Goal: Register for event/course

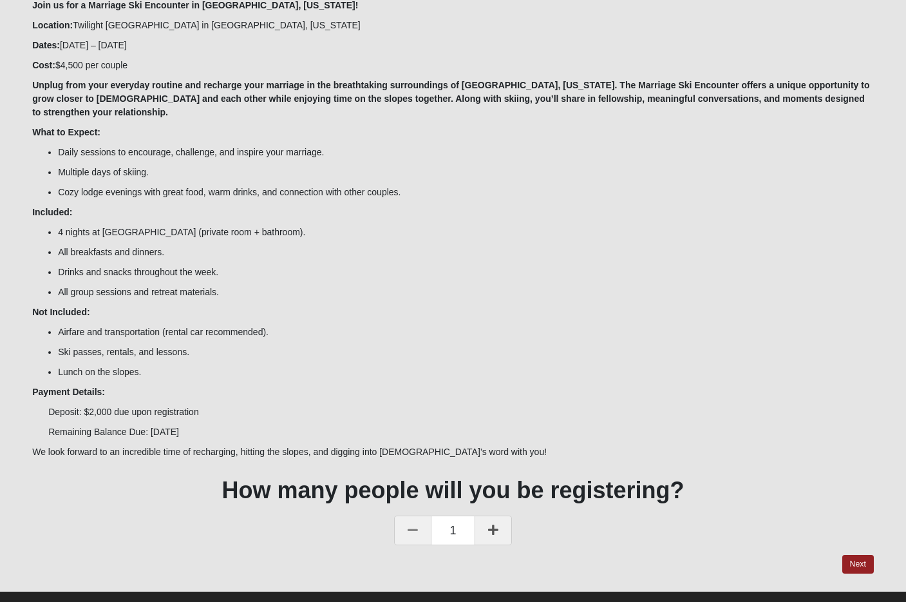
scroll to position [137, 0]
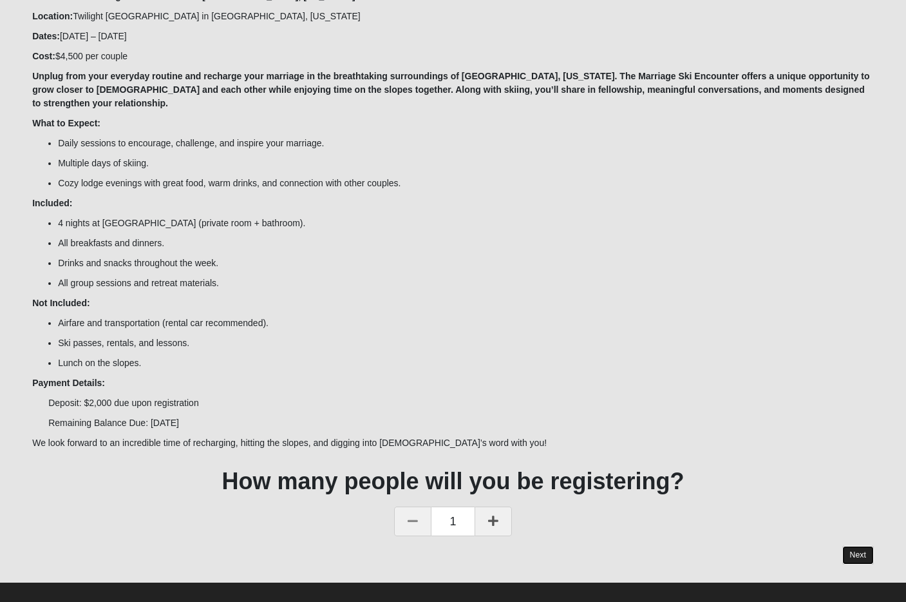
click at [859, 546] on button "Next" at bounding box center [858, 555] width 32 height 19
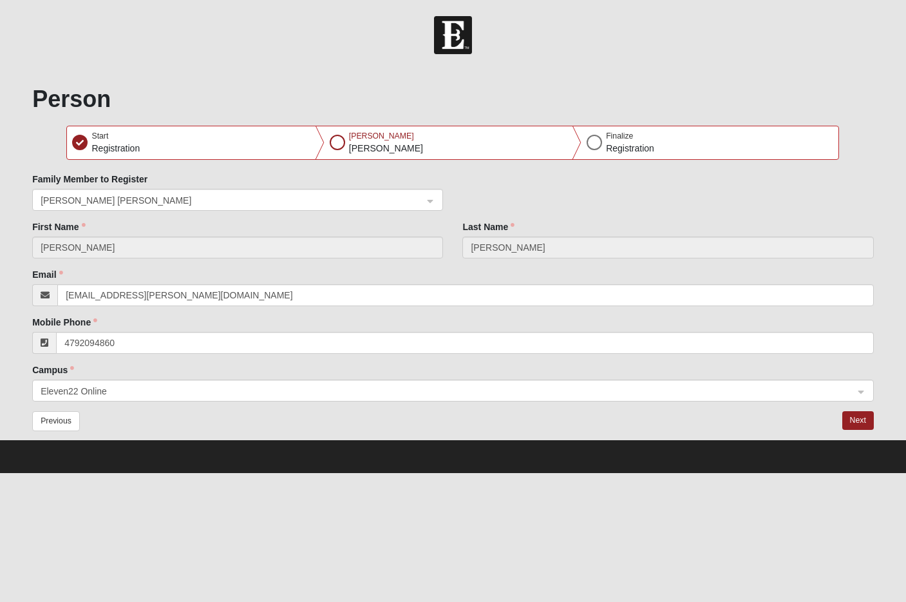
scroll to position [0, 0]
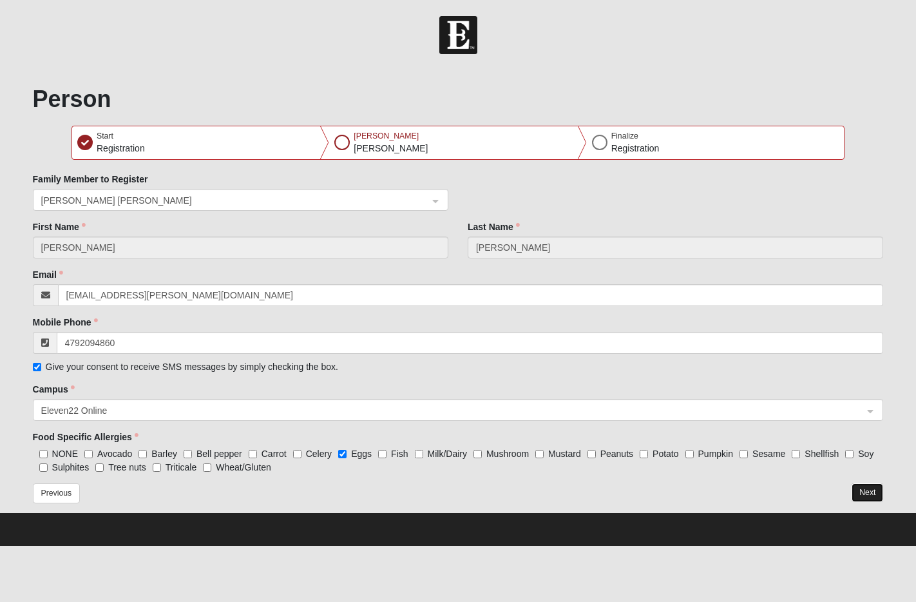
click at [870, 493] on button "Next" at bounding box center [867, 492] width 32 height 19
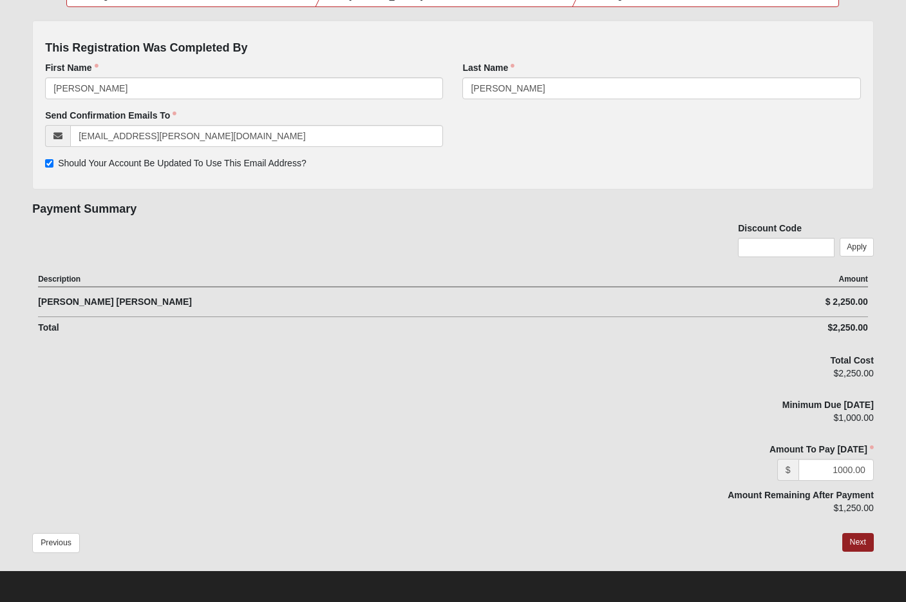
scroll to position [155, 0]
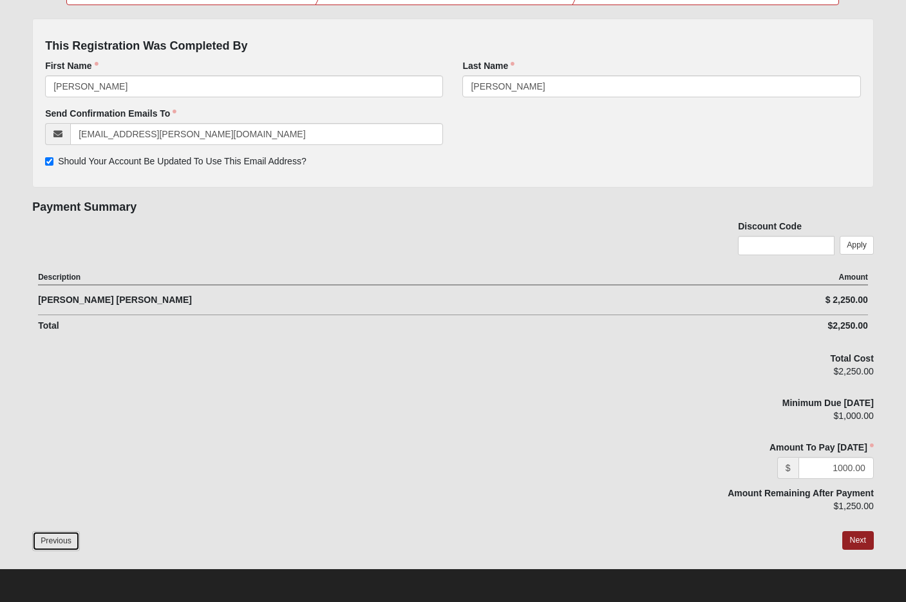
click at [57, 542] on button "Previous" at bounding box center [56, 541] width 48 height 20
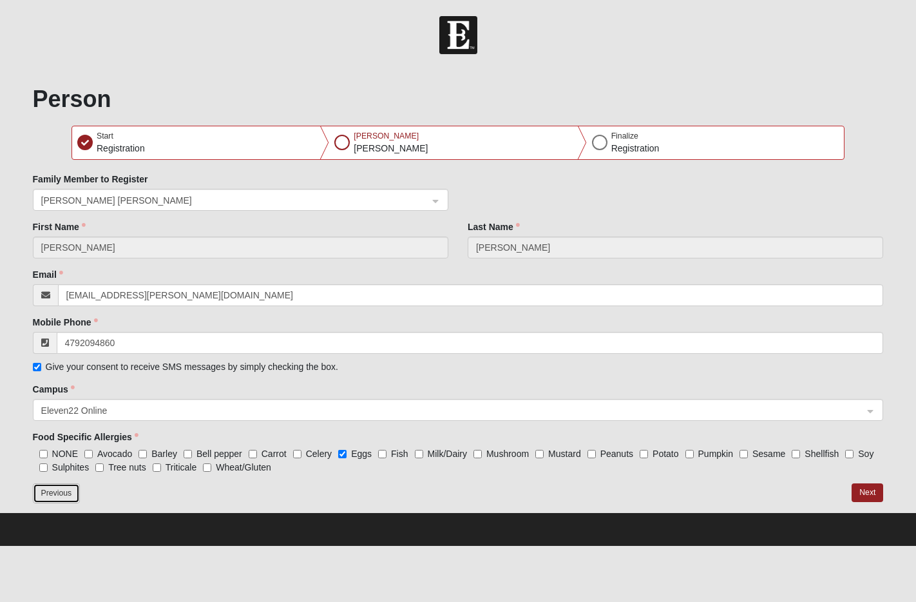
click at [62, 490] on button "Previous" at bounding box center [57, 493] width 48 height 20
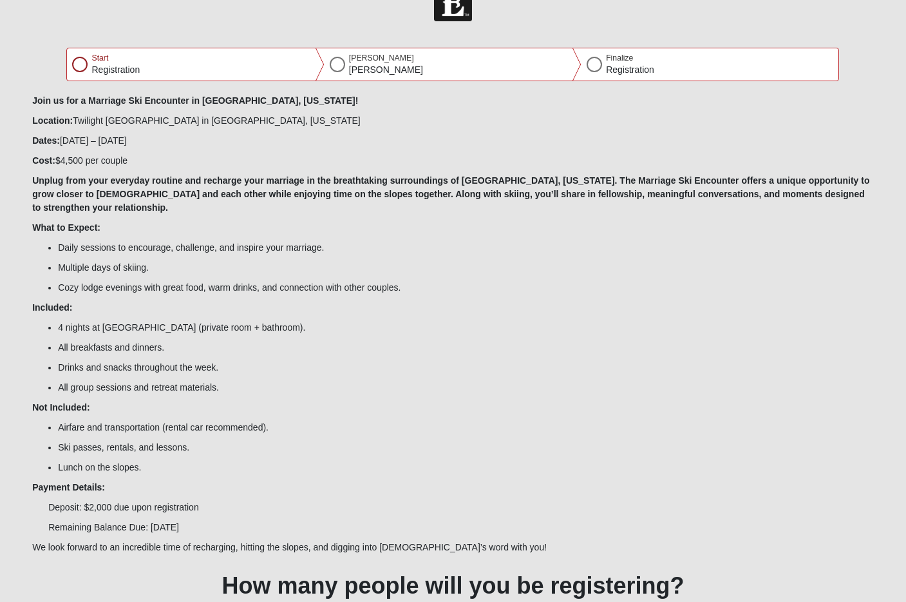
scroll to position [137, 0]
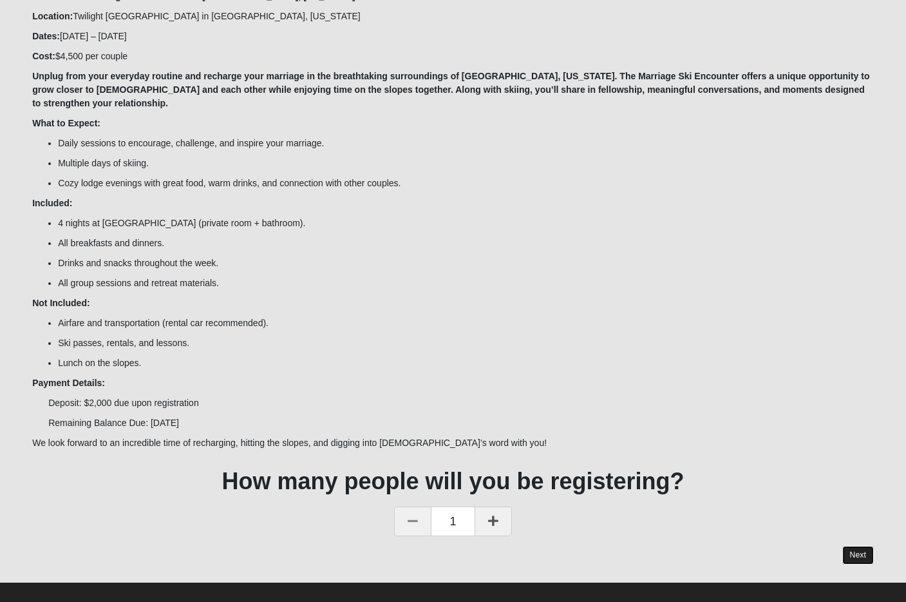
click at [856, 546] on button "Next" at bounding box center [858, 555] width 32 height 19
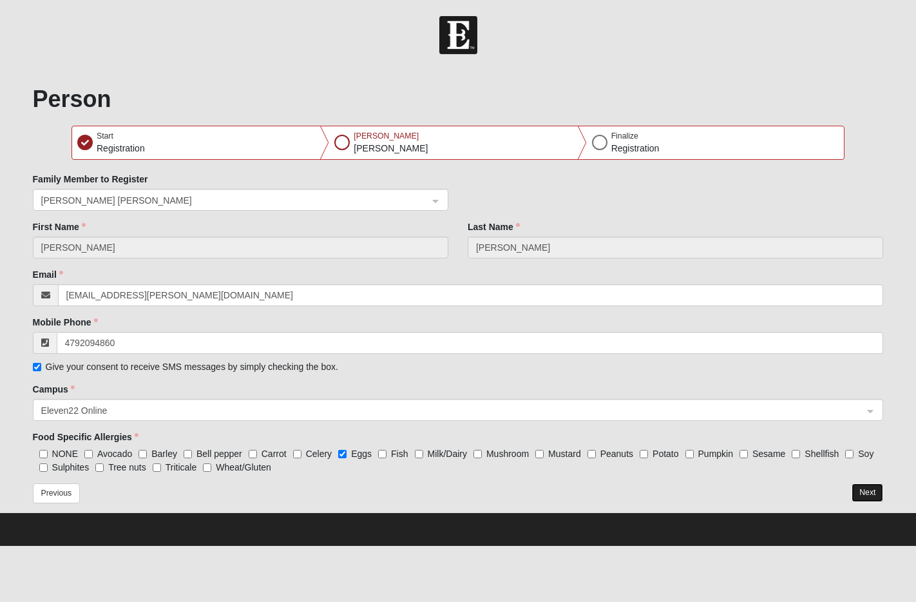
click at [864, 491] on button "Next" at bounding box center [867, 492] width 32 height 19
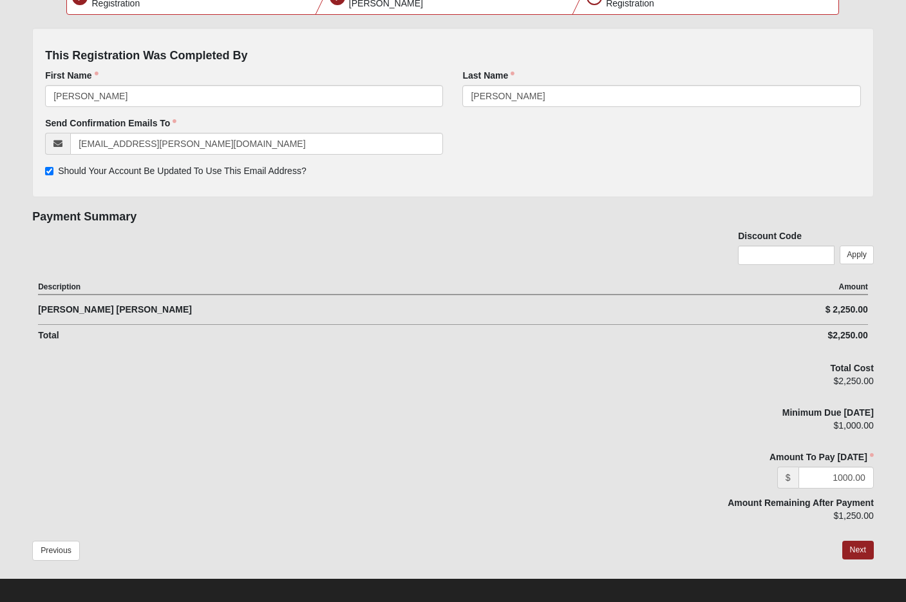
scroll to position [155, 0]
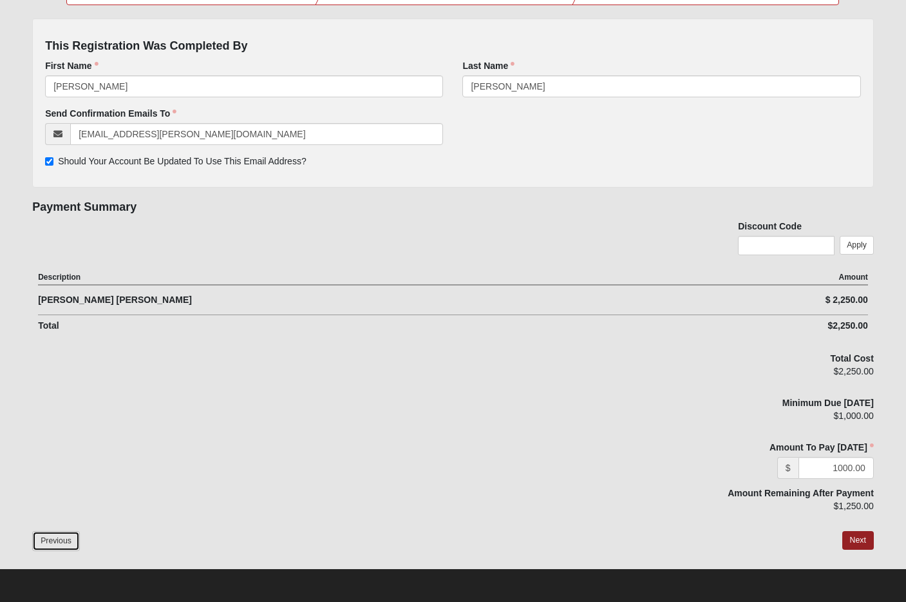
click at [53, 538] on button "Previous" at bounding box center [56, 541] width 48 height 20
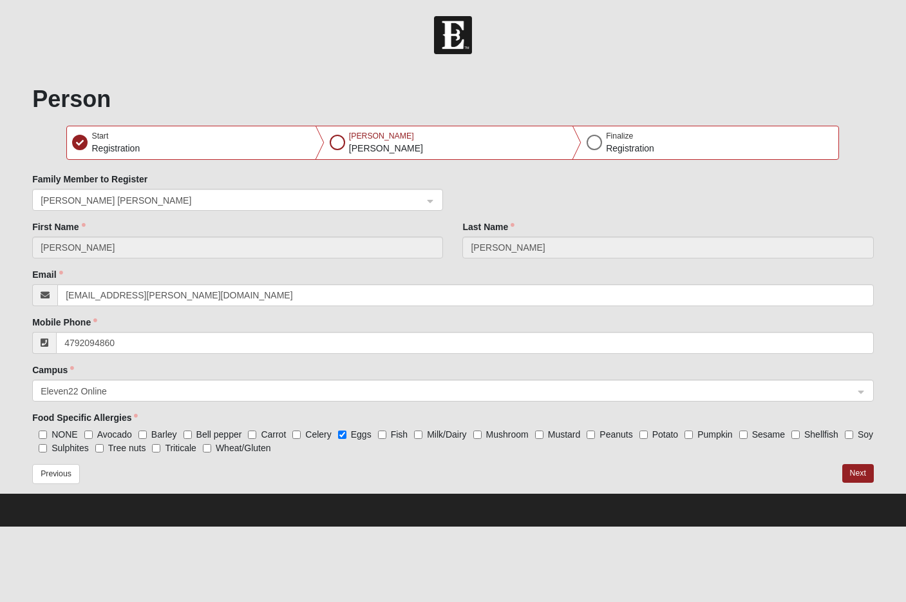
scroll to position [0, 0]
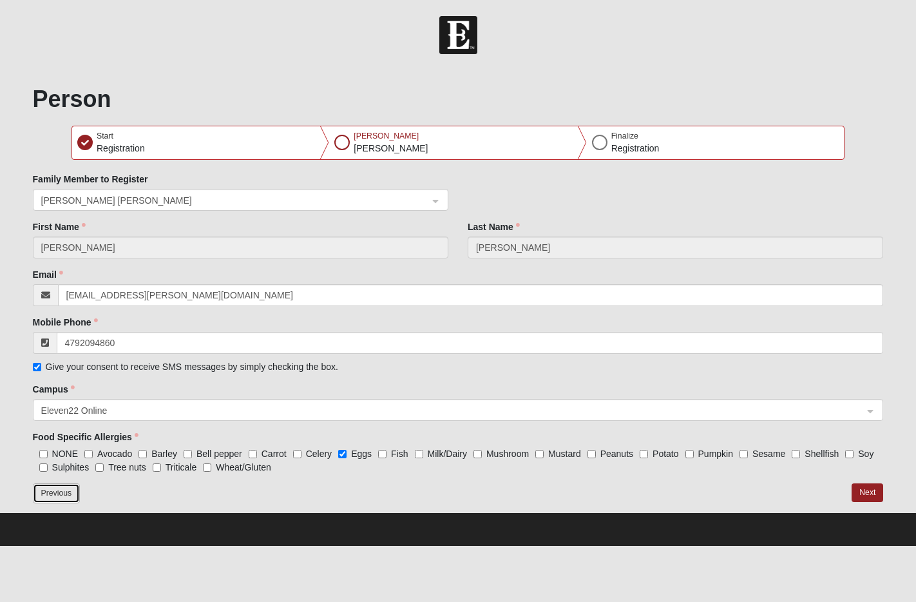
click at [57, 491] on button "Previous" at bounding box center [57, 493] width 48 height 20
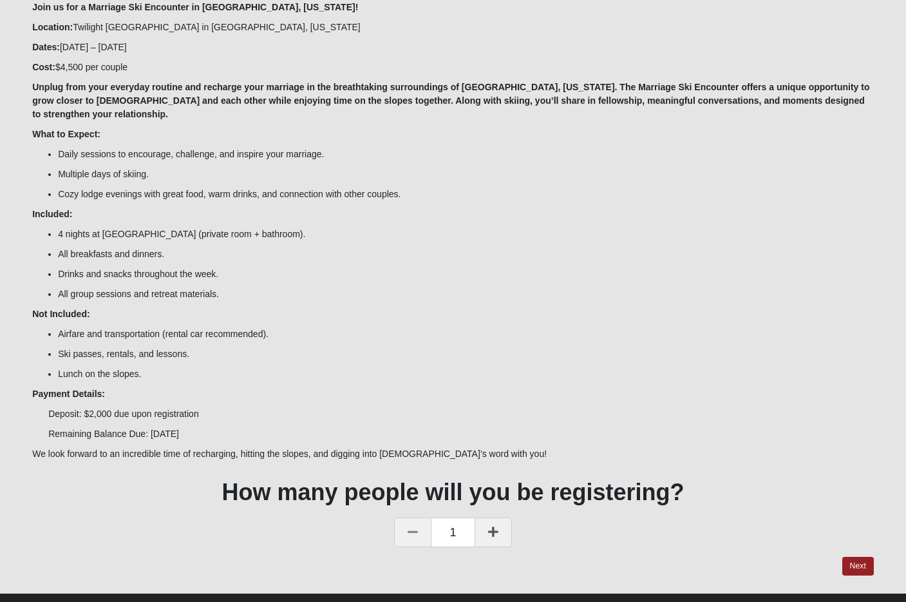
scroll to position [137, 0]
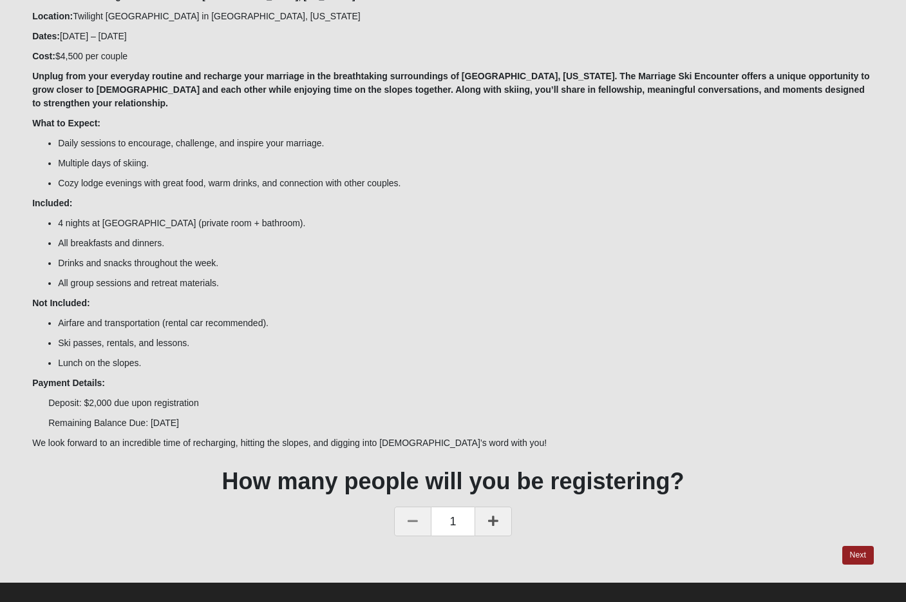
click at [500, 511] on link at bounding box center [493, 521] width 37 height 30
click at [859, 546] on button "Next" at bounding box center [858, 555] width 32 height 19
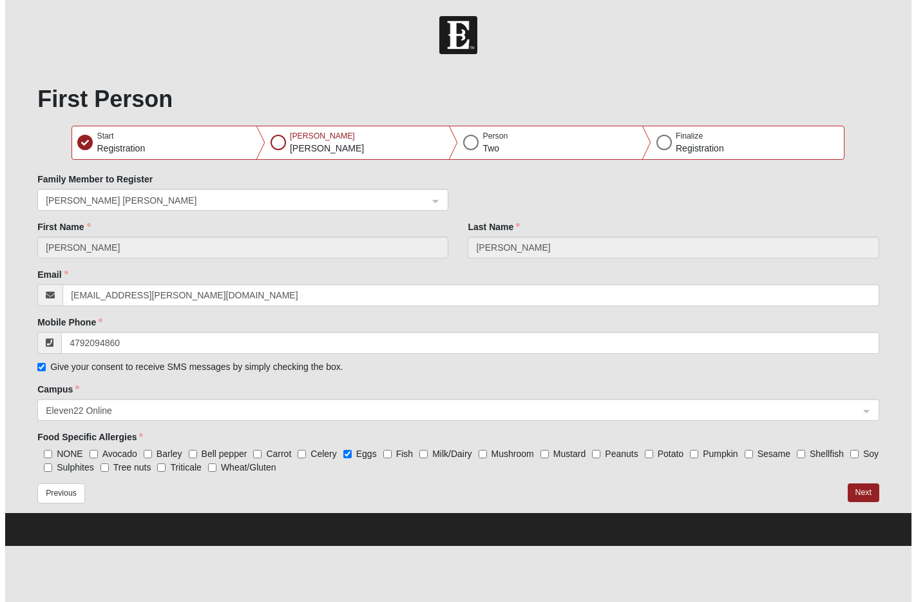
scroll to position [0, 0]
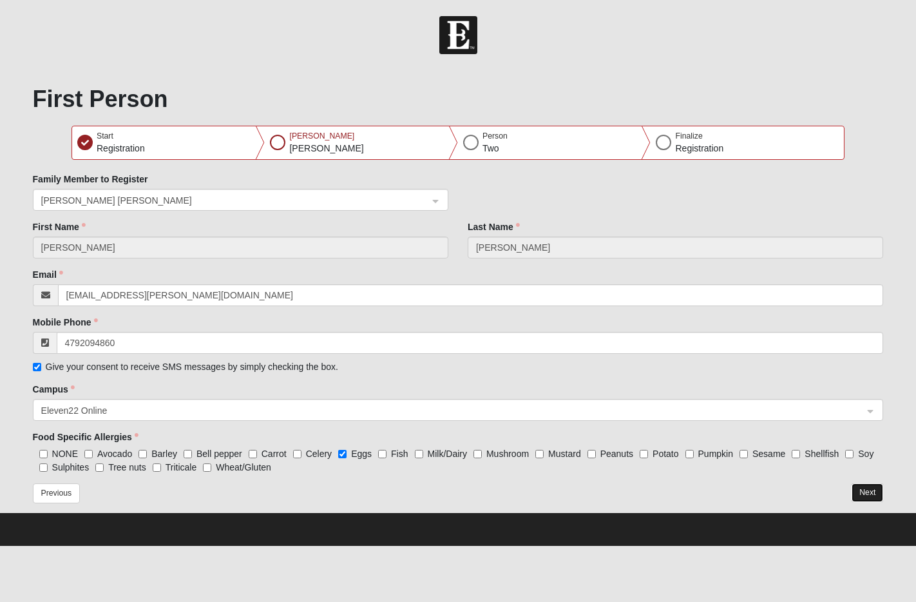
click at [866, 488] on button "Next" at bounding box center [867, 492] width 32 height 19
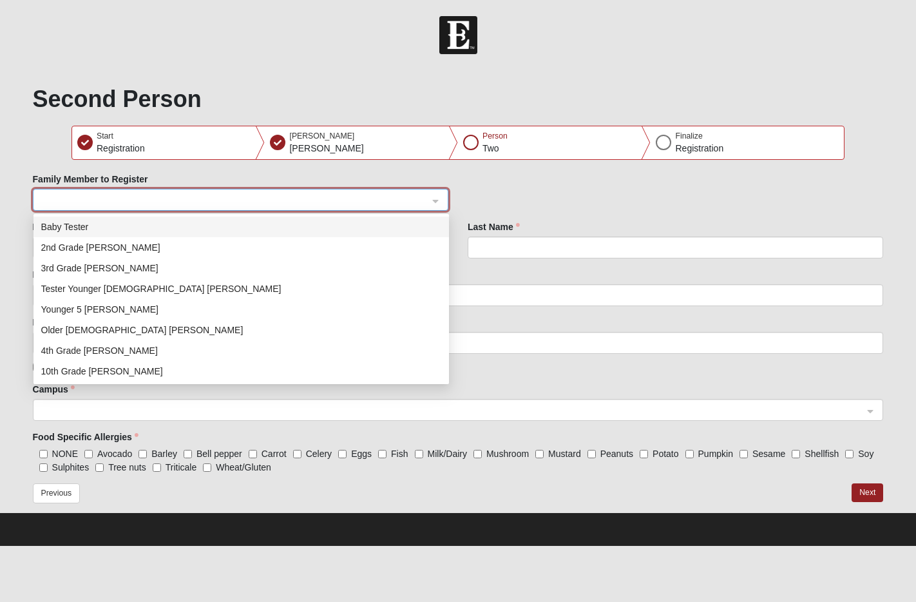
click at [220, 189] on input "search" at bounding box center [236, 198] width 391 height 19
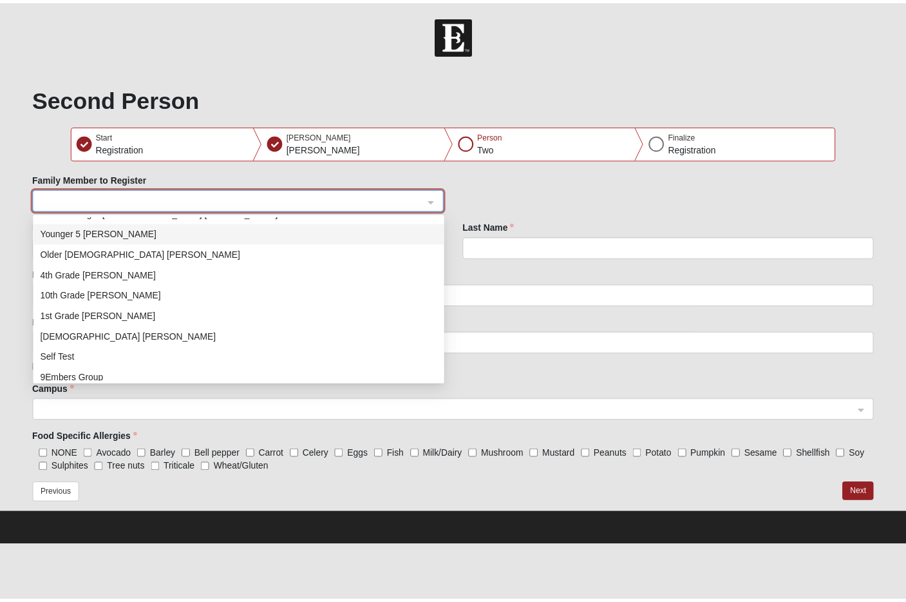
scroll to position [95, 0]
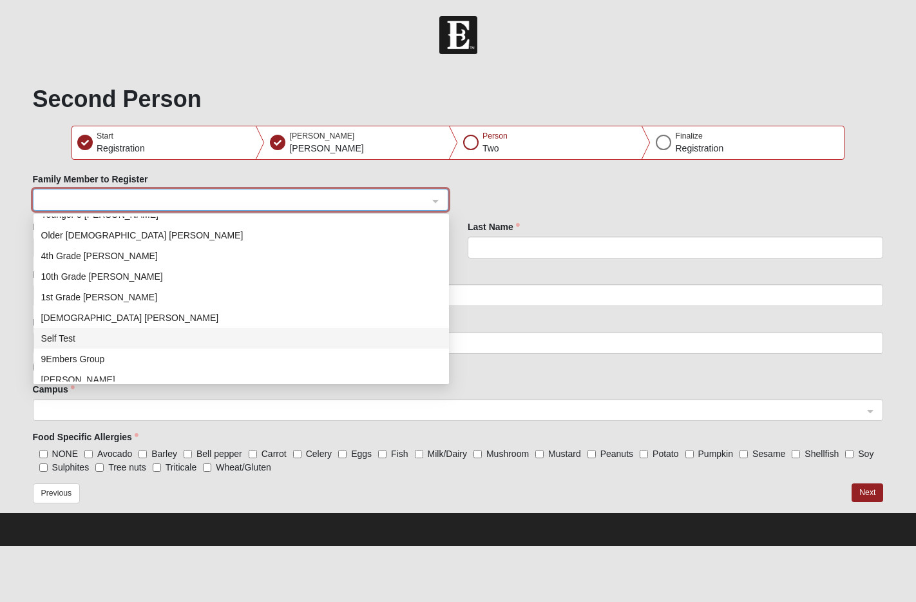
click at [214, 333] on div "Self Test" at bounding box center [241, 338] width 400 height 14
type input "Self"
type input "Test"
type input "(479) 209-4860"
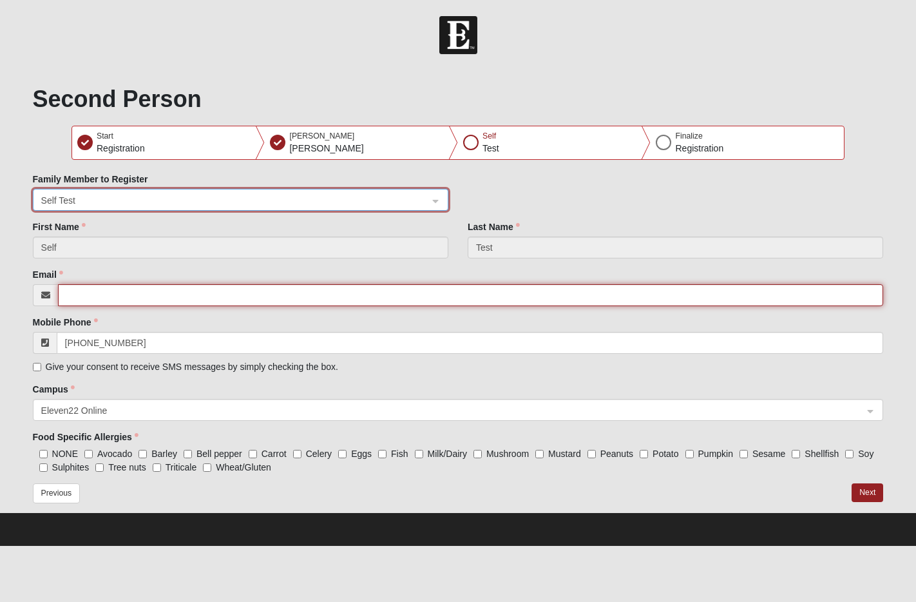
click at [417, 294] on input "Email" at bounding box center [471, 295] width 826 height 22
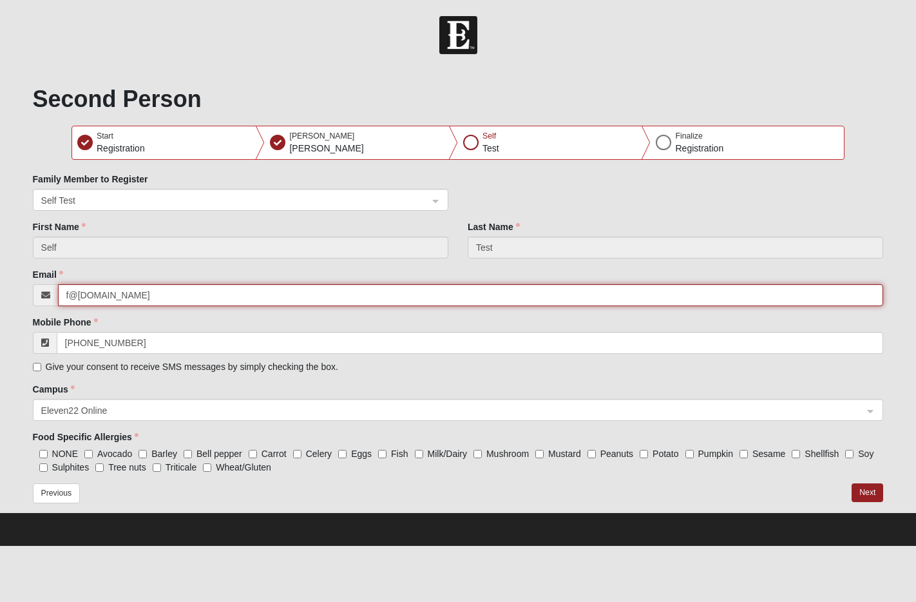
type input "f@j.com"
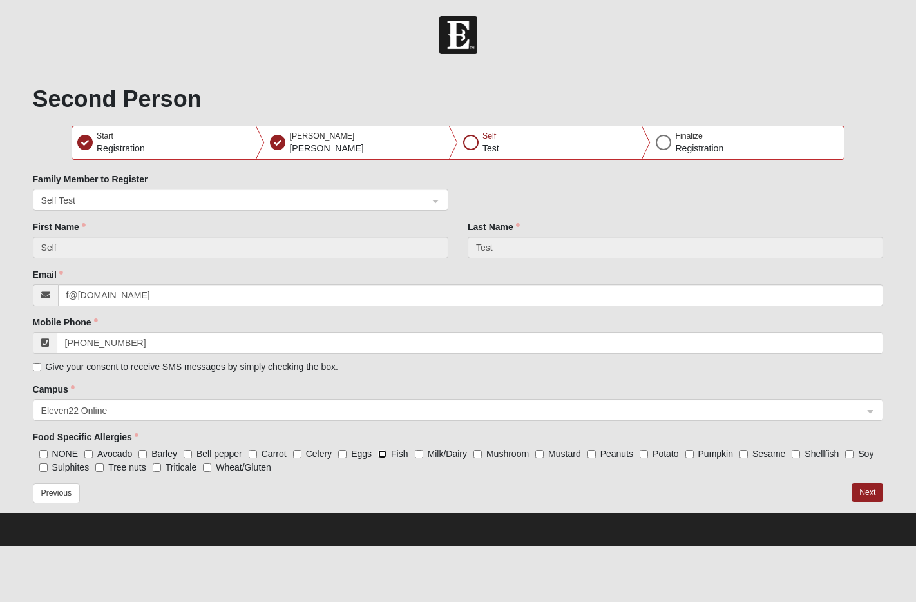
click at [385, 452] on input "Fish" at bounding box center [382, 454] width 8 height 8
checkbox input "true"
click at [859, 491] on button "Next" at bounding box center [867, 492] width 32 height 19
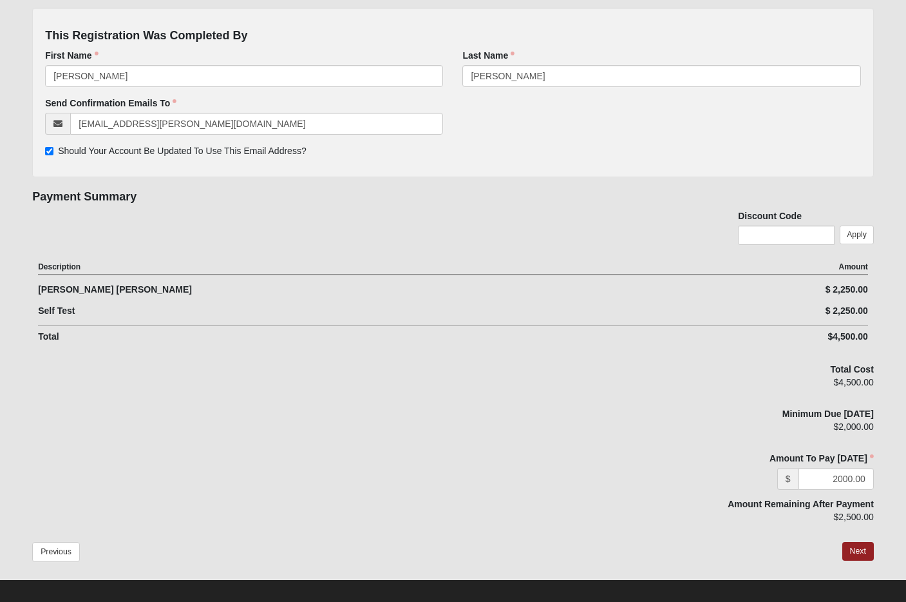
scroll to position [176, 0]
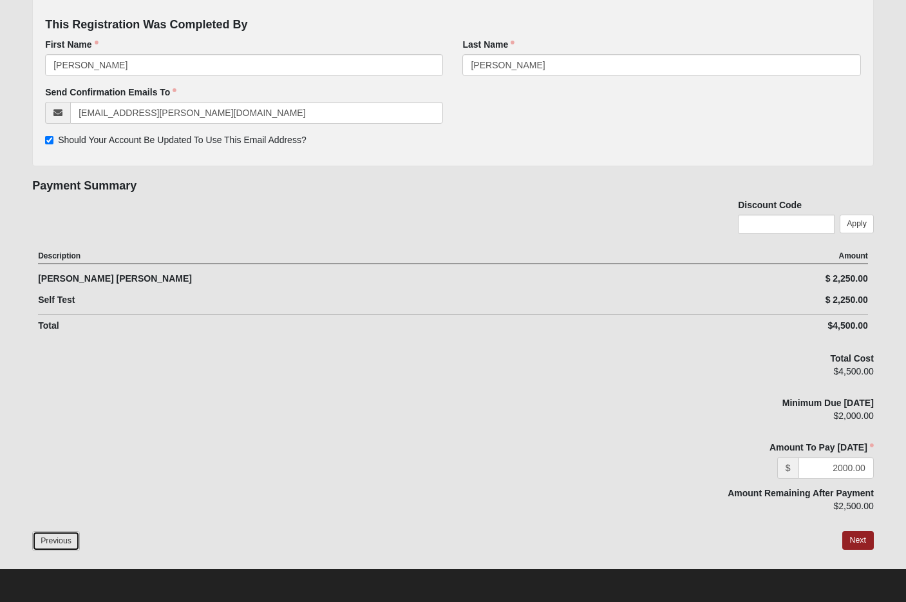
click at [57, 538] on button "Previous" at bounding box center [56, 541] width 48 height 20
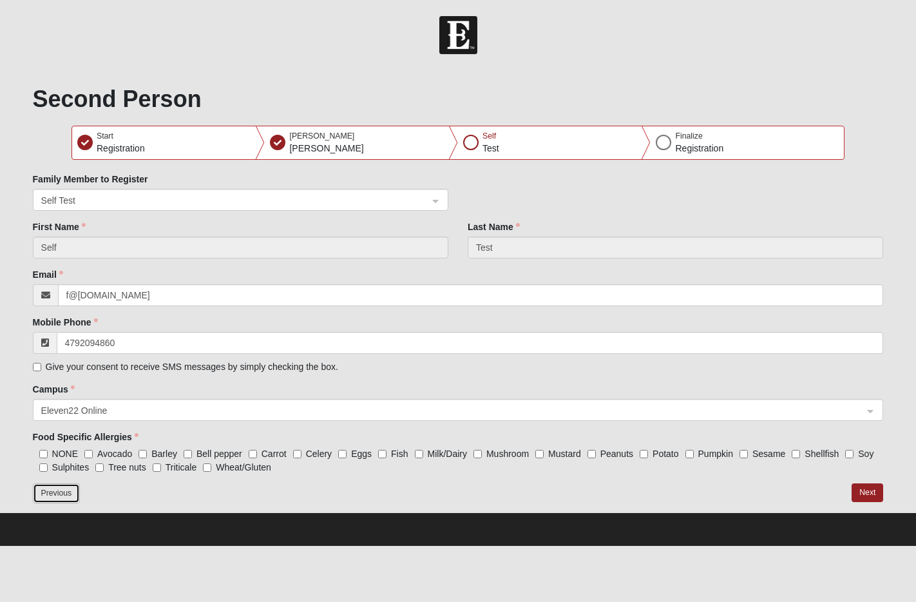
click at [57, 495] on button "Previous" at bounding box center [57, 493] width 48 height 20
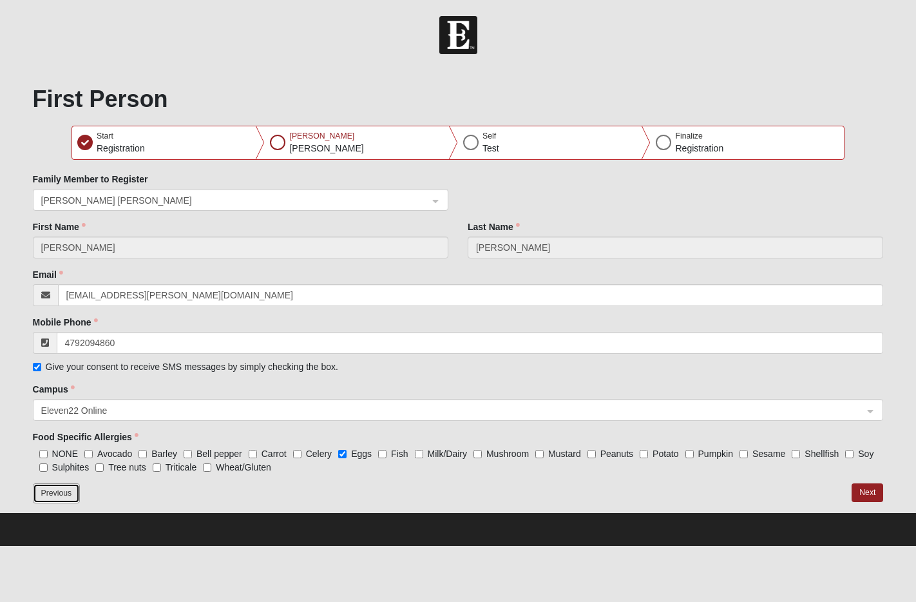
click at [57, 495] on button "Previous" at bounding box center [57, 493] width 48 height 20
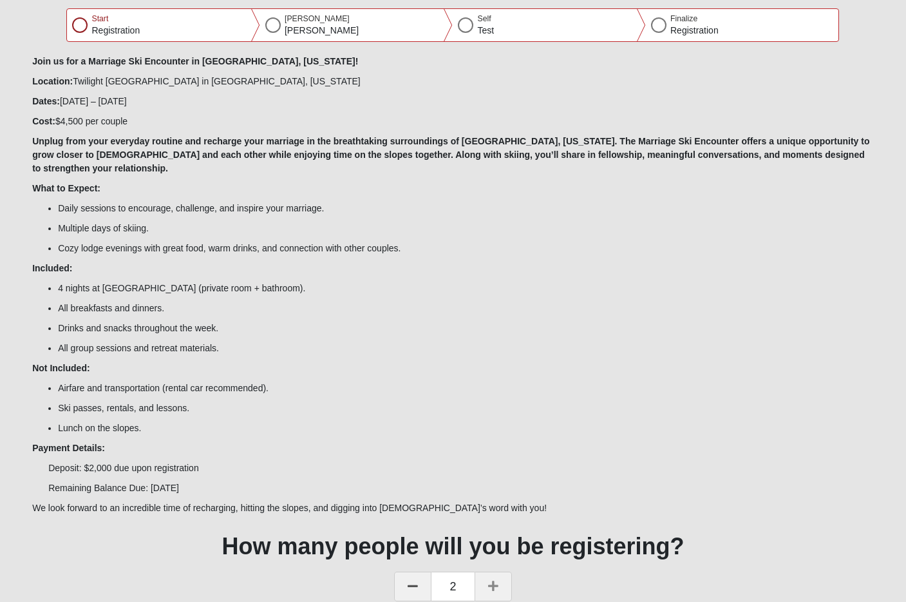
scroll to position [94, 0]
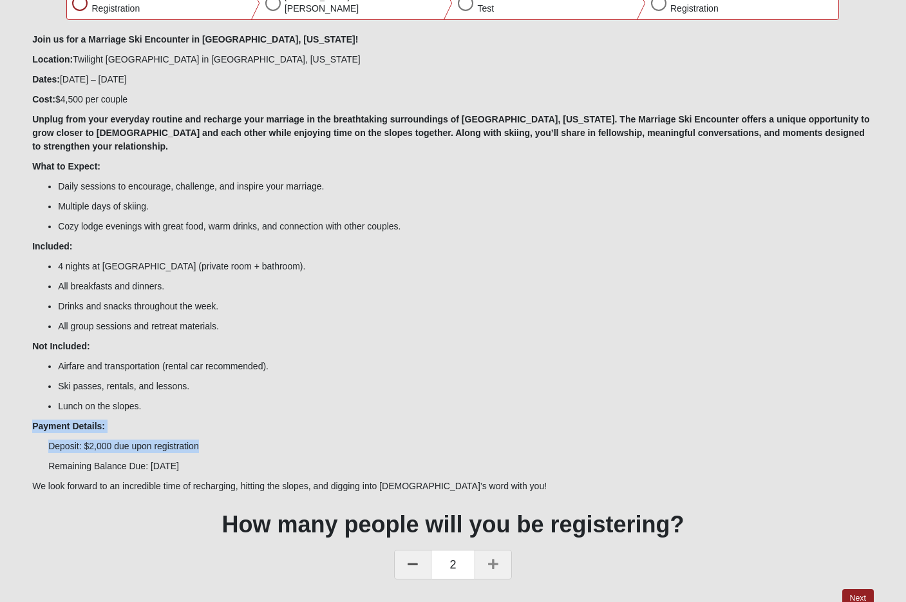
drag, startPoint x: 32, startPoint y: 411, endPoint x: 225, endPoint y: 433, distance: 195.1
click at [225, 433] on div "Join us for a Marriage Ski Encounter in Park City, Utah! Location: Twilight Moo…" at bounding box center [453, 263] width 842 height 460
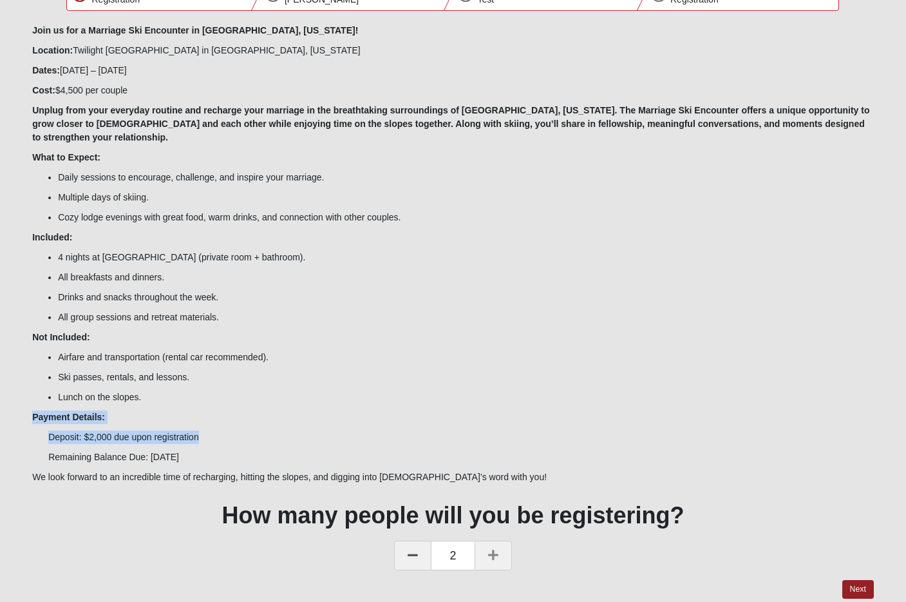
scroll to position [26, 0]
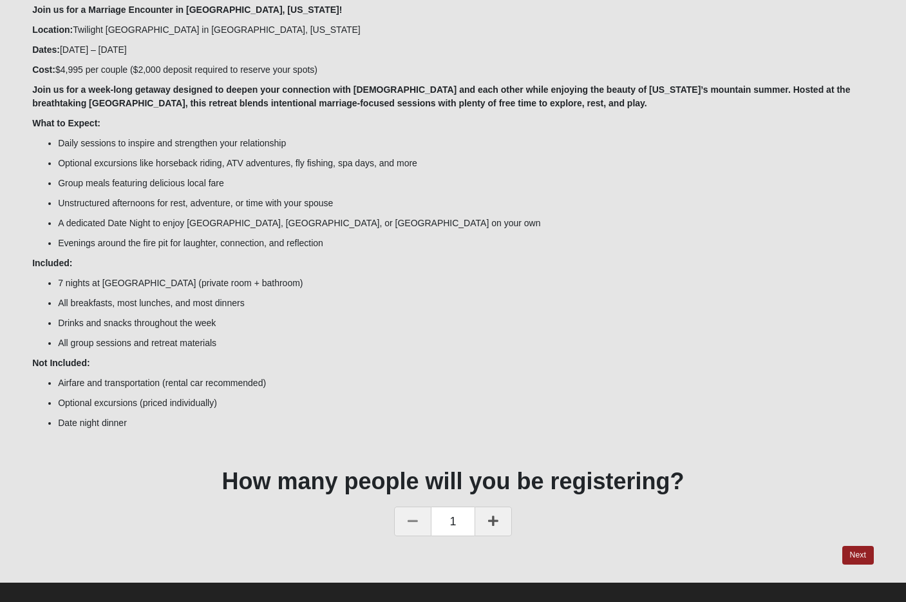
scroll to position [137, 0]
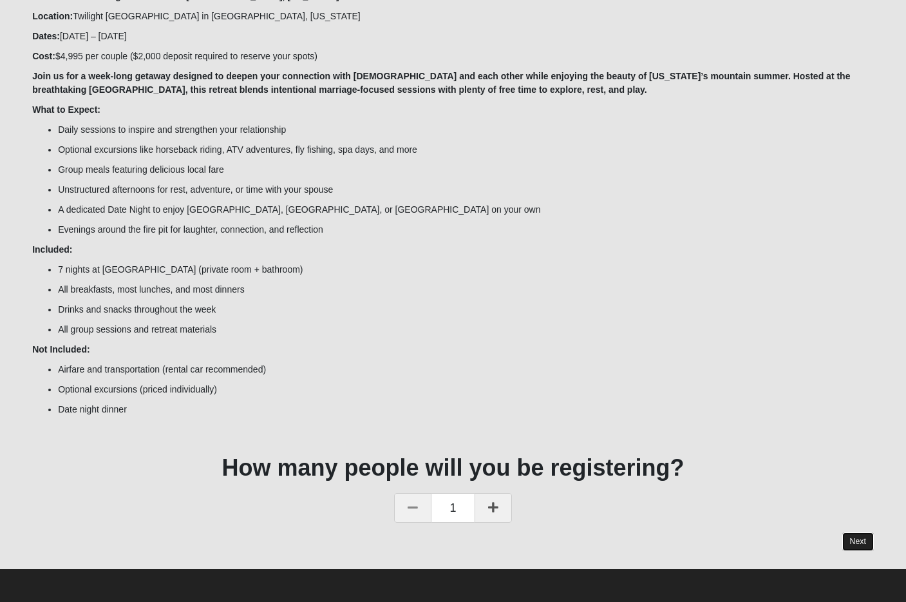
click at [864, 543] on button "Next" at bounding box center [858, 541] width 32 height 19
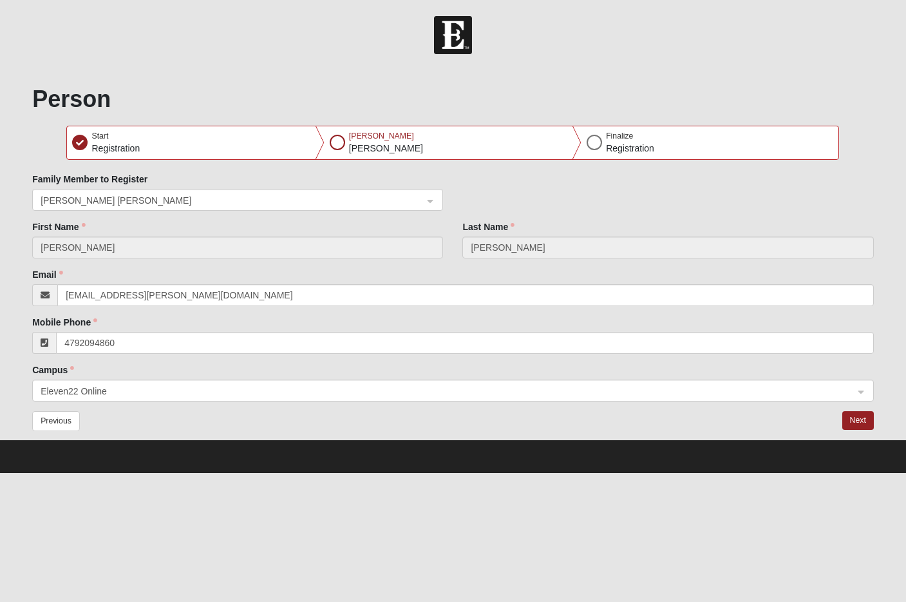
scroll to position [0, 0]
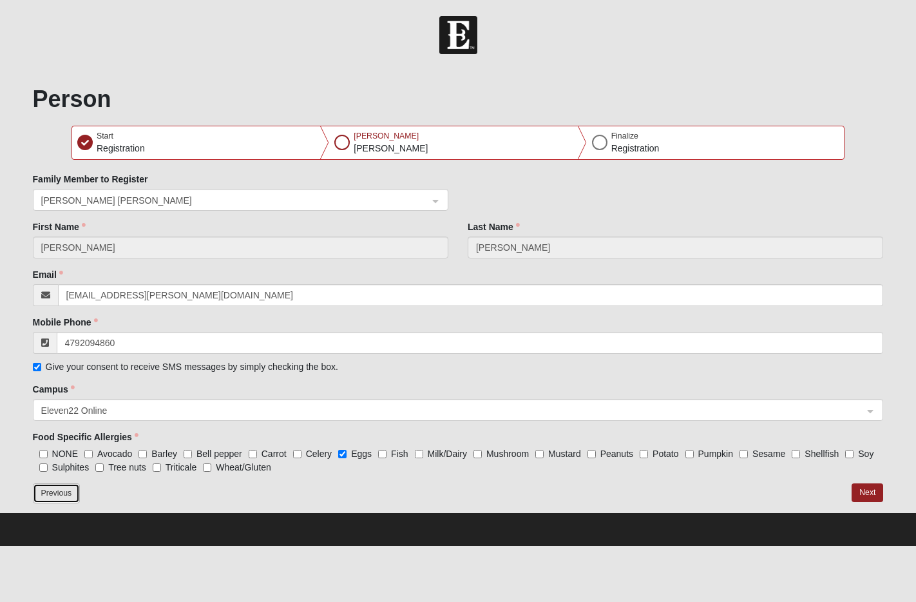
click at [61, 486] on button "Previous" at bounding box center [57, 493] width 48 height 20
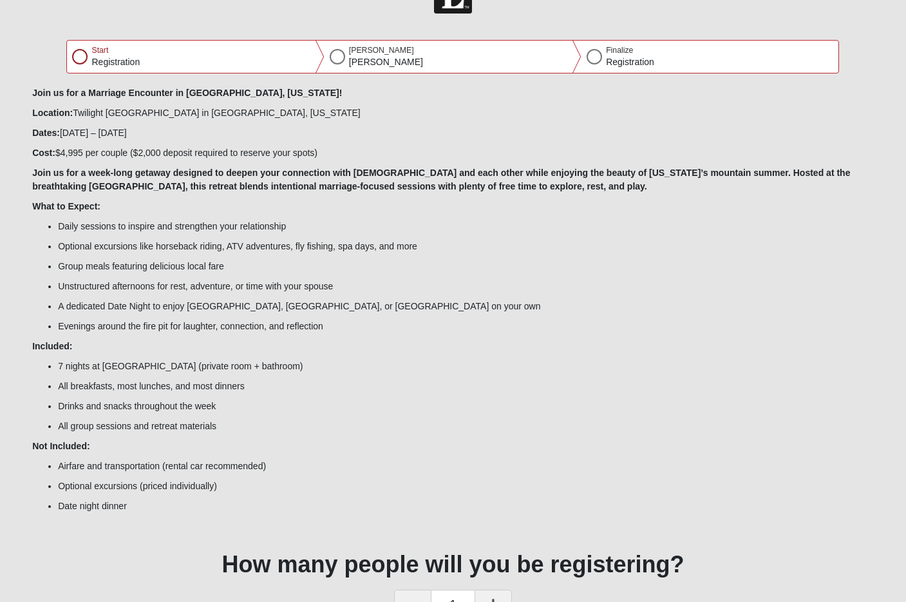
scroll to position [137, 0]
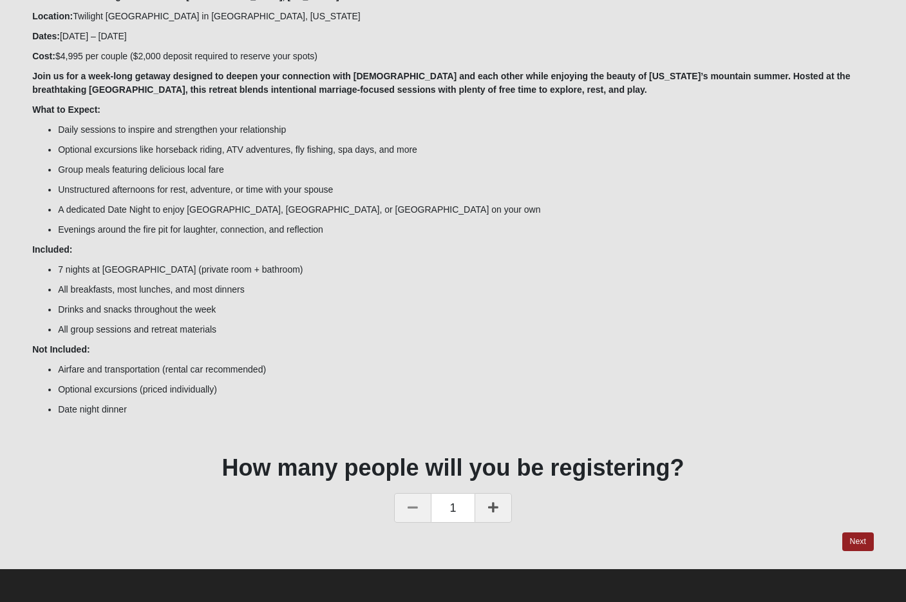
click at [491, 511] on icon at bounding box center [493, 507] width 10 height 12
click at [853, 538] on button "Next" at bounding box center [858, 541] width 32 height 19
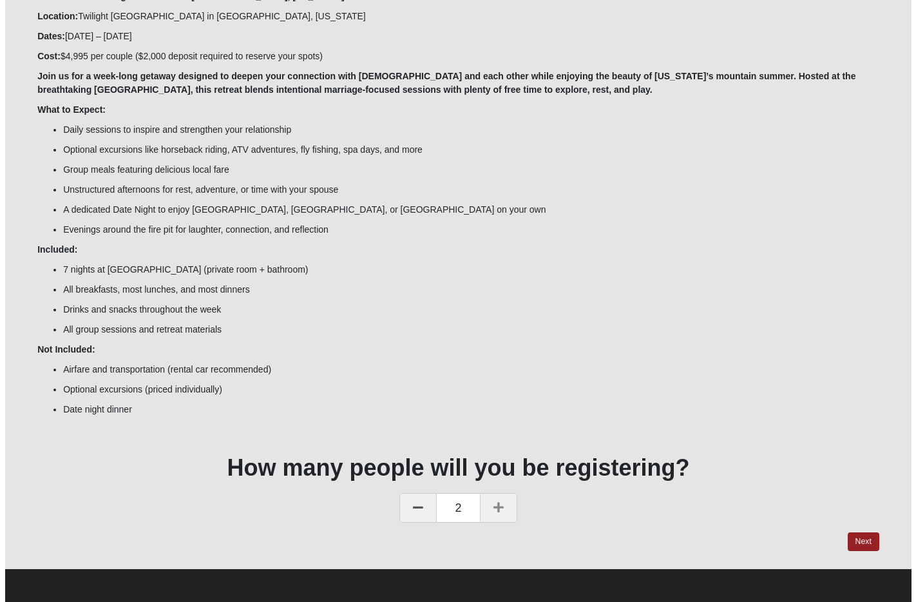
scroll to position [0, 0]
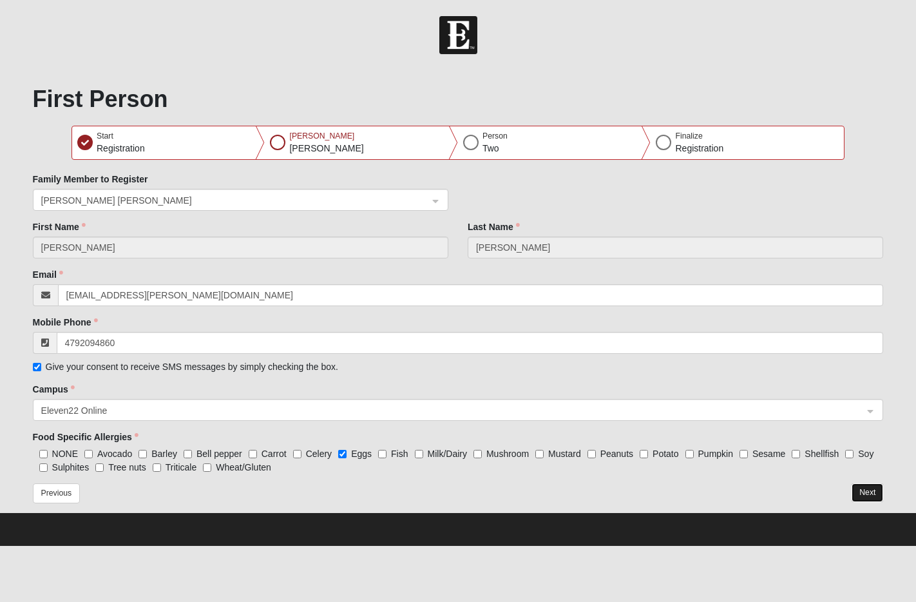
click at [869, 491] on button "Next" at bounding box center [867, 492] width 32 height 19
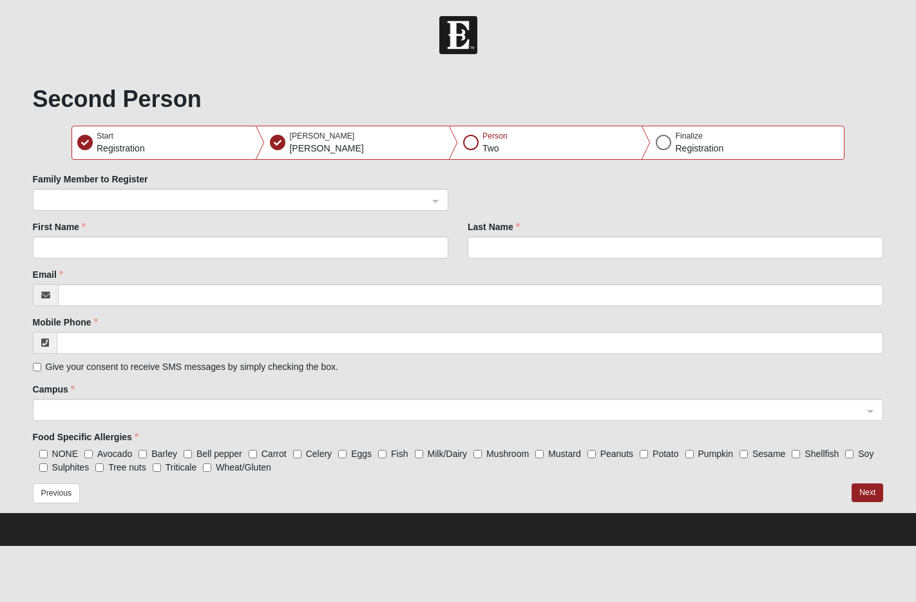
click at [283, 197] on span at bounding box center [234, 200] width 387 height 14
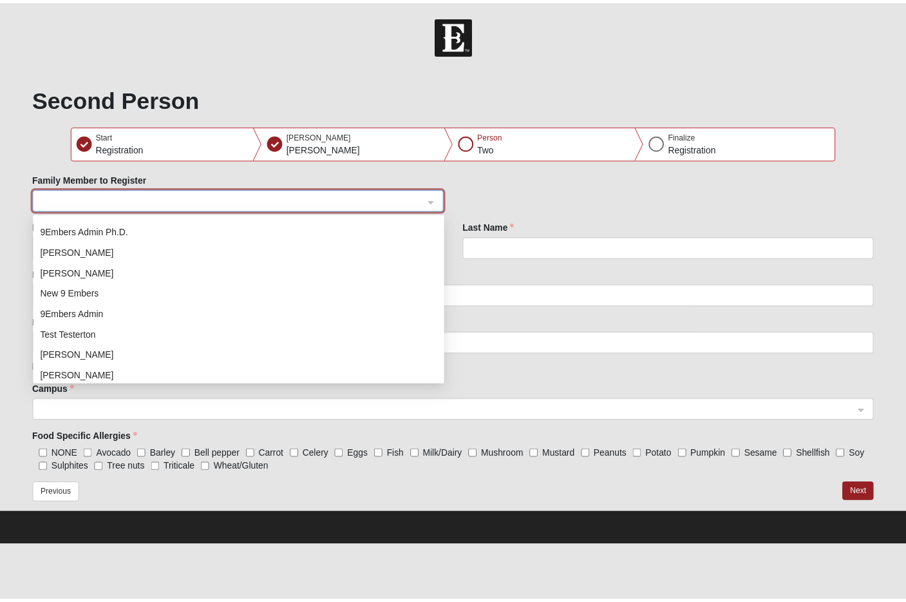
scroll to position [289, 0]
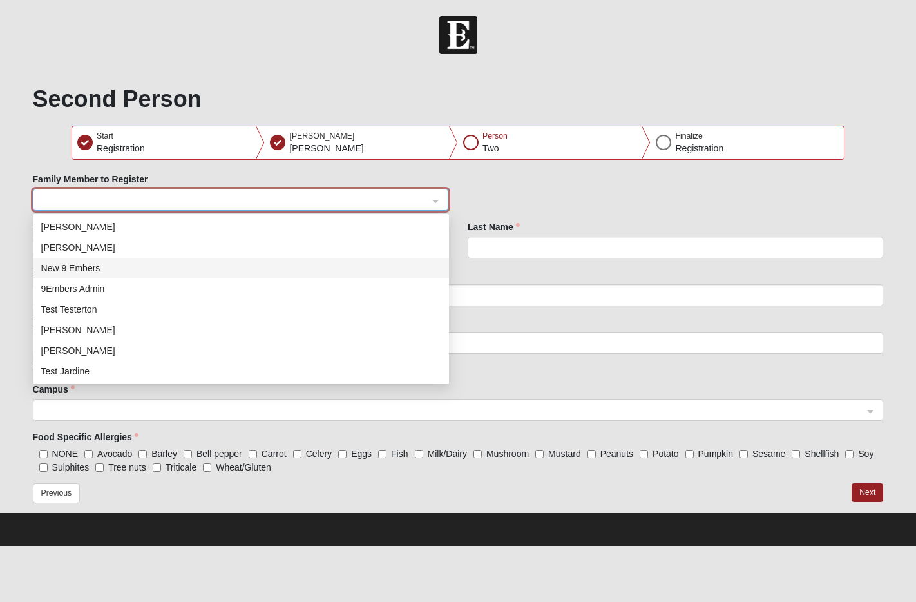
click at [195, 258] on div "New 9 Embers" at bounding box center [240, 268] width 415 height 21
type input "New"
type input "9 Embers"
type input "marissaeubanks1@gmail.com"
type input "998877665"
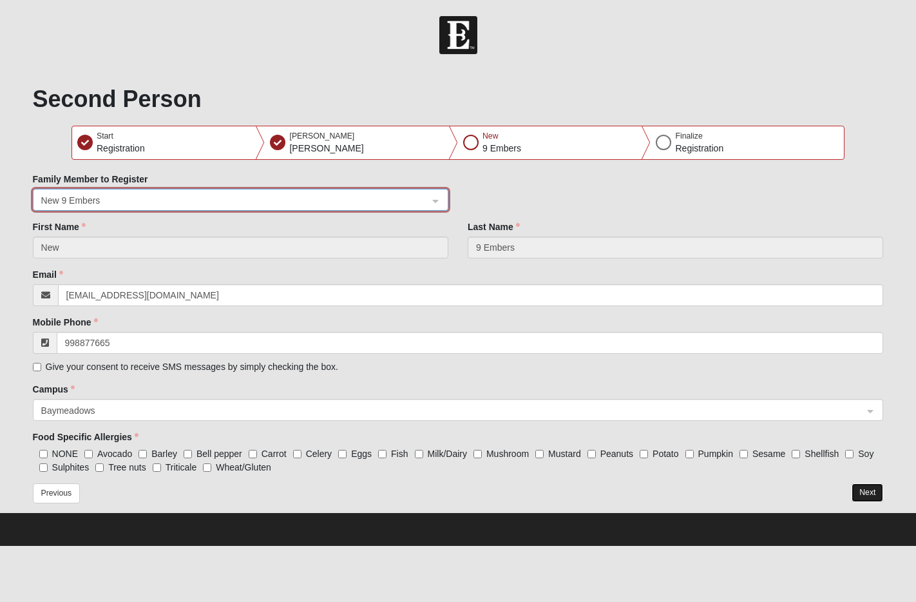
click at [871, 493] on button "Next" at bounding box center [867, 492] width 32 height 19
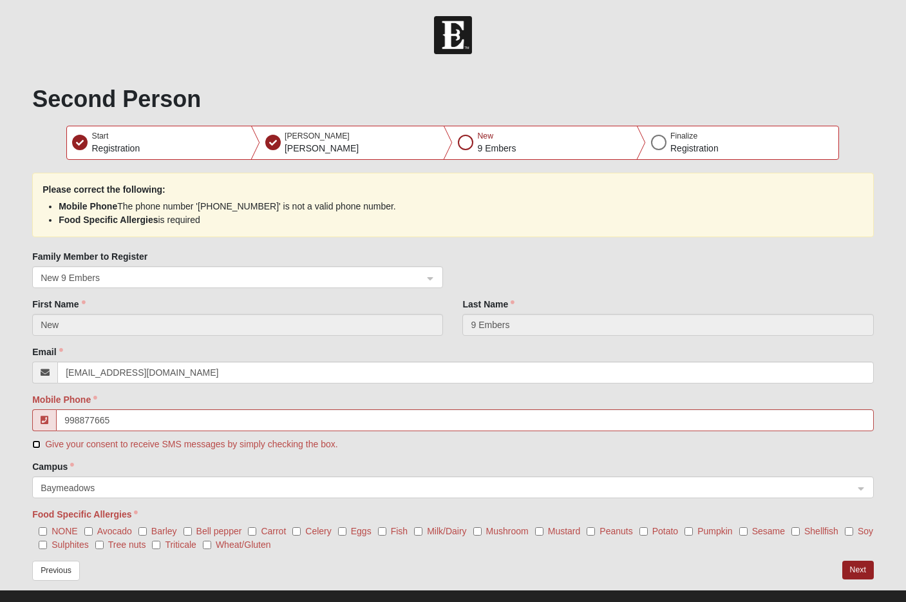
click at [37, 442] on input "Give your consent to receive SMS messages by simply checking the box." at bounding box center [36, 444] width 8 height 8
checkbox input "true"
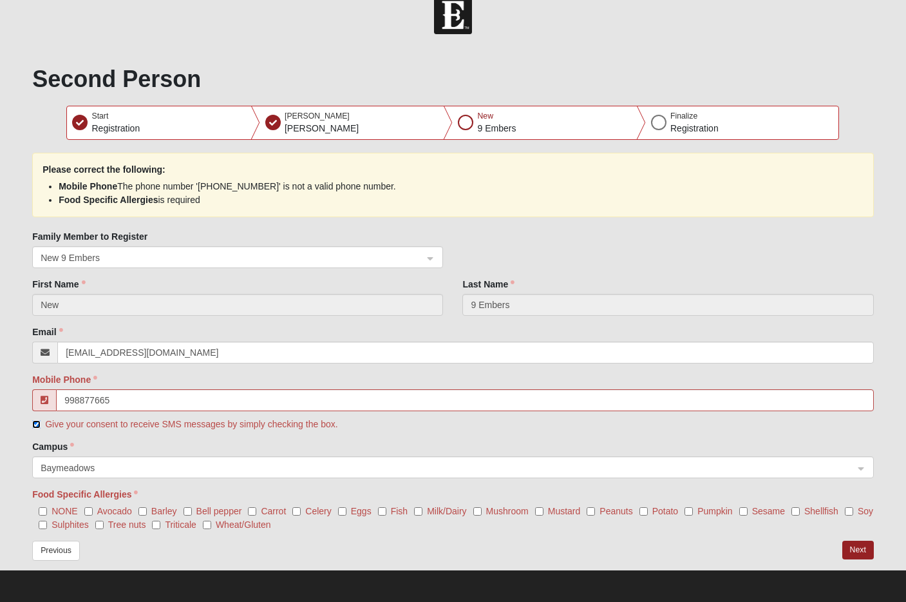
scroll to position [21, 0]
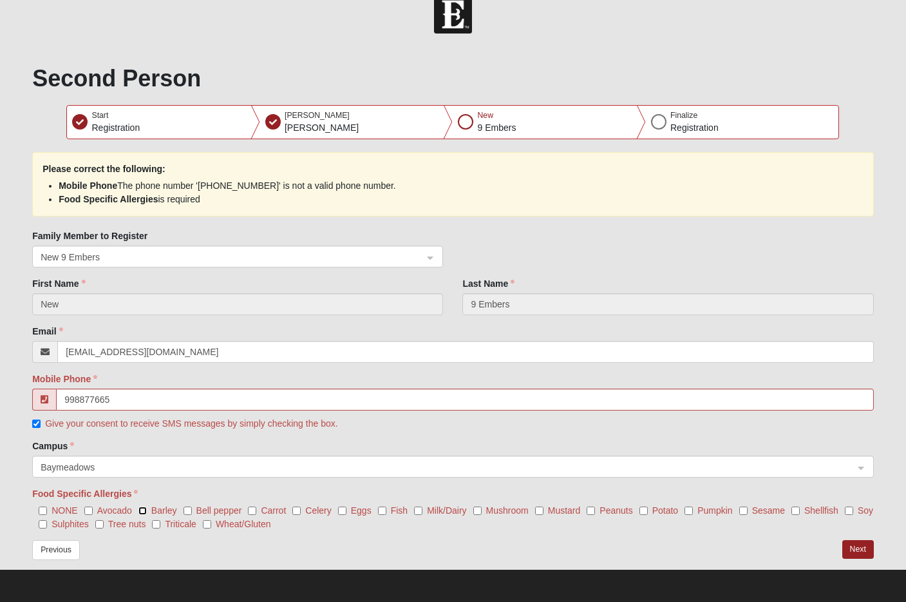
click at [141, 510] on input "Barley" at bounding box center [142, 510] width 8 height 8
checkbox input "true"
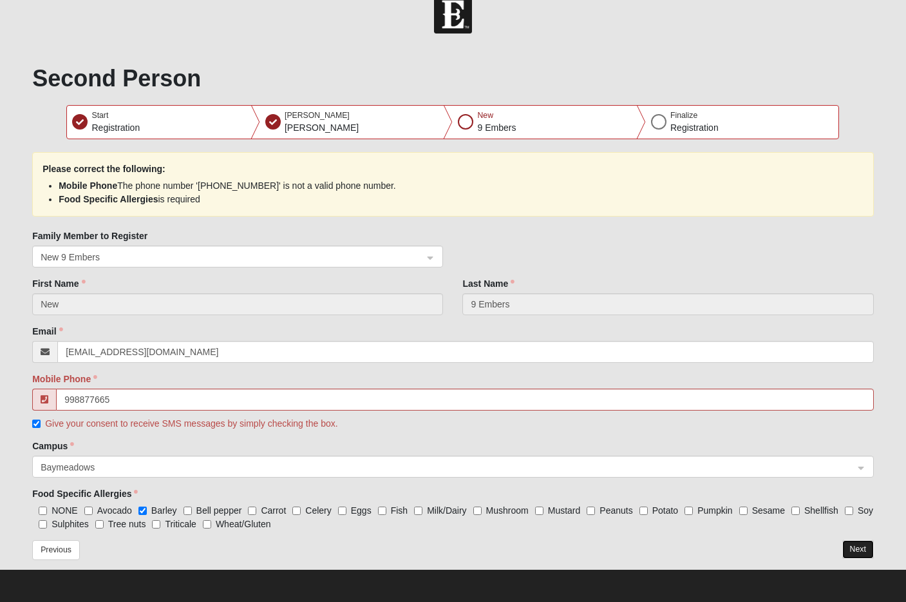
click at [859, 549] on button "Next" at bounding box center [858, 549] width 32 height 19
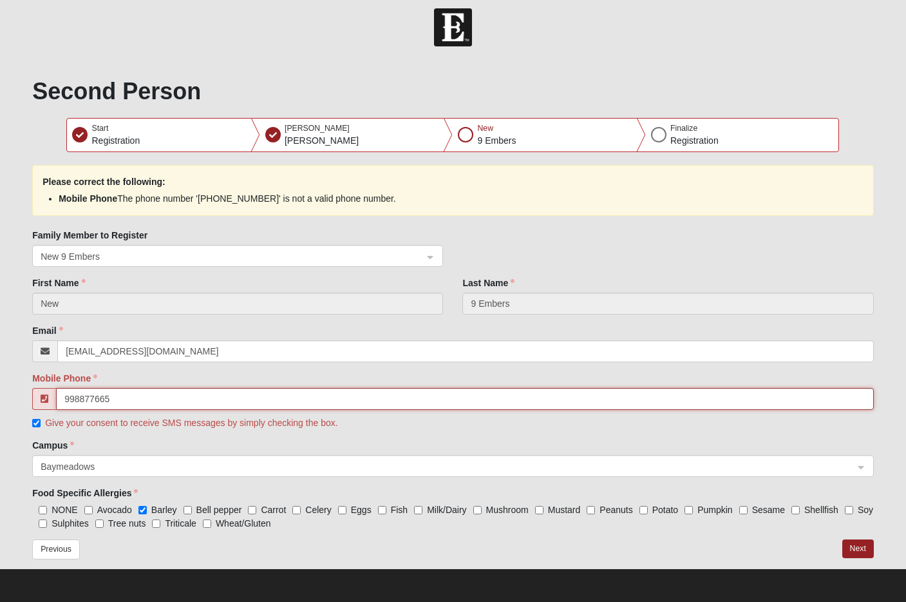
click at [124, 404] on input "998877665" at bounding box center [465, 399] width 818 height 22
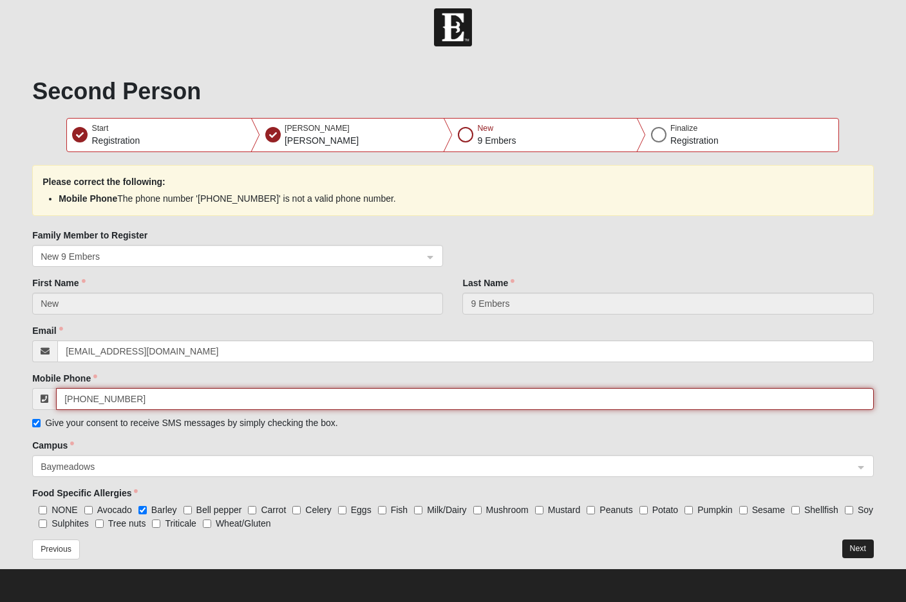
type input "(998) 877-6651"
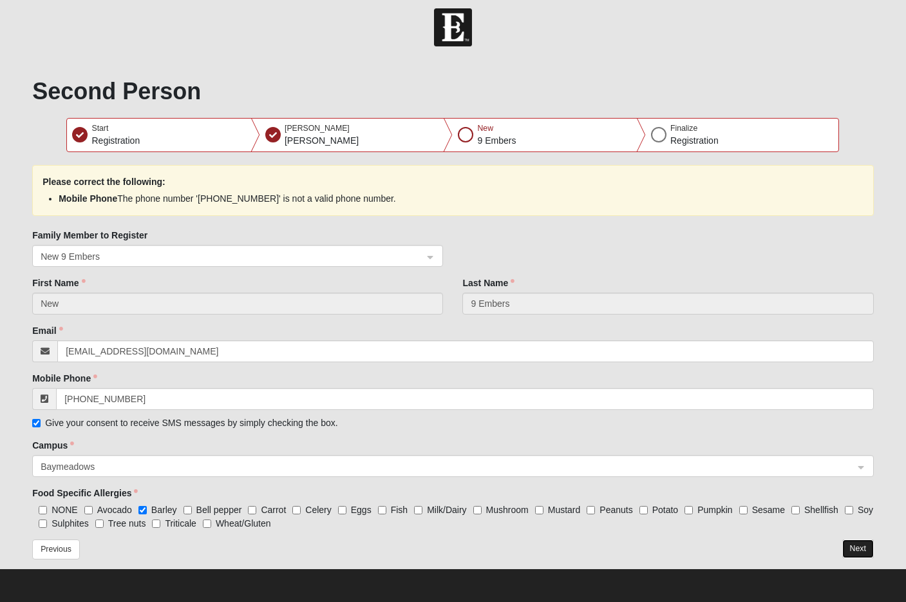
click at [855, 544] on button "Next" at bounding box center [858, 548] width 32 height 19
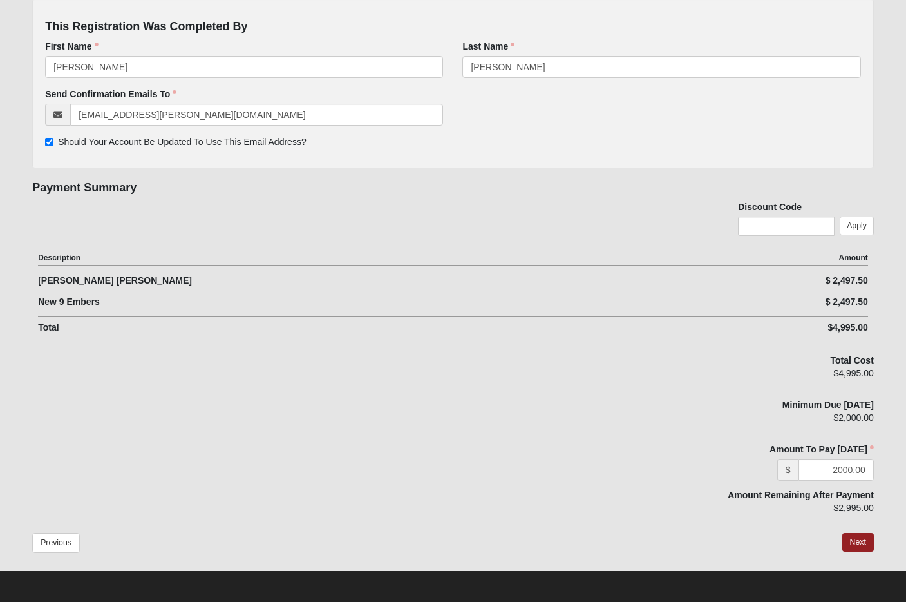
scroll to position [173, 0]
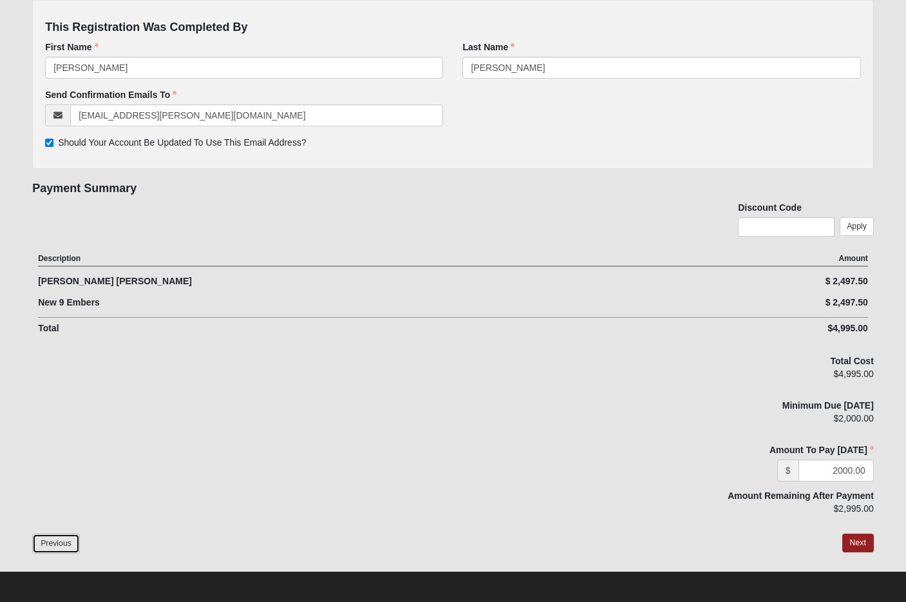
click at [57, 541] on button "Previous" at bounding box center [56, 543] width 48 height 20
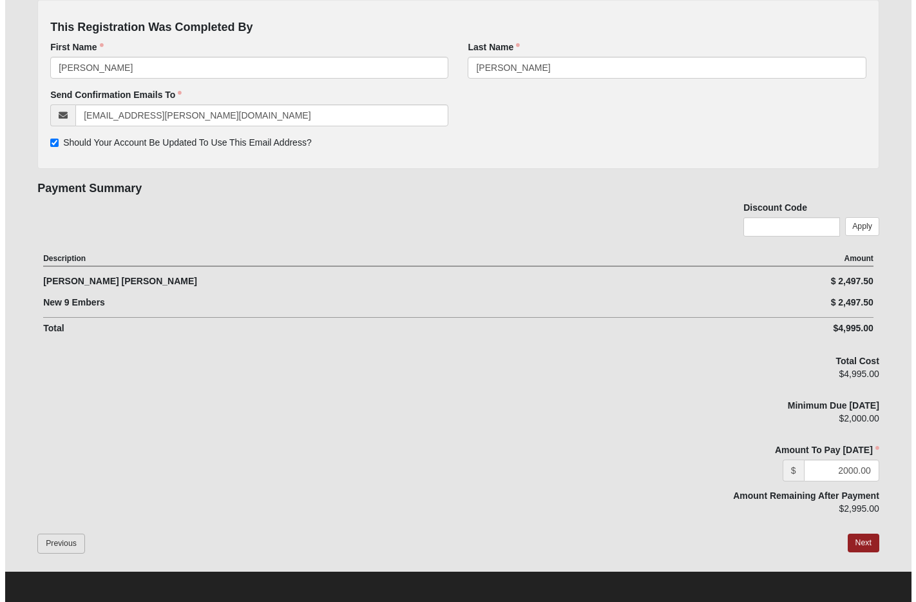
scroll to position [0, 0]
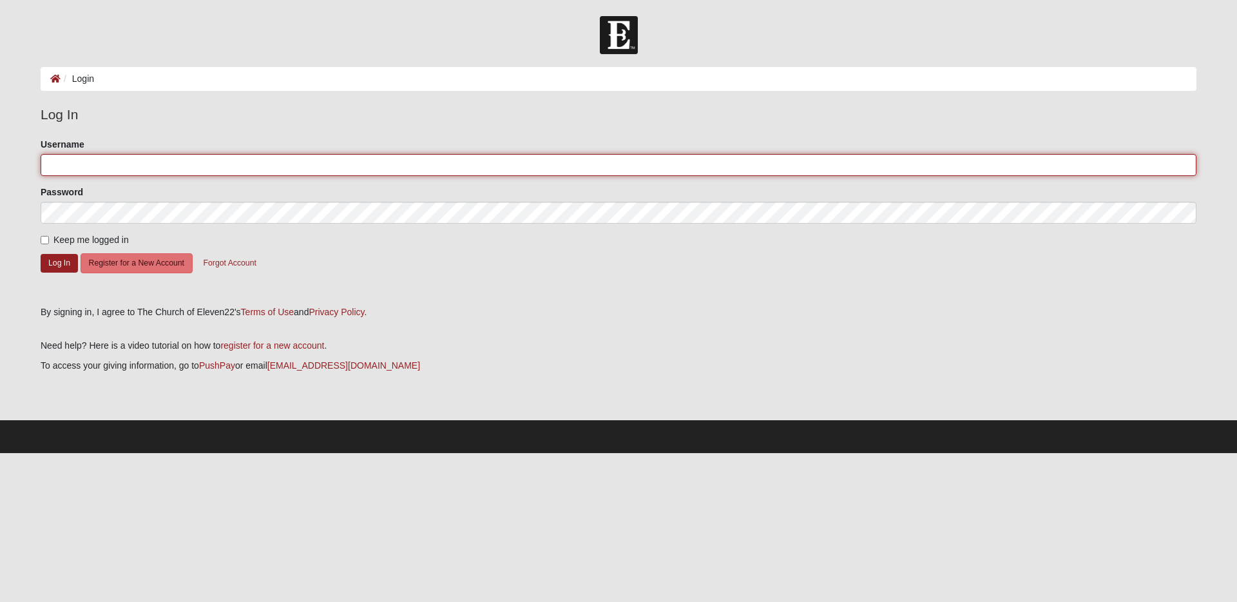
type input "gldarter"
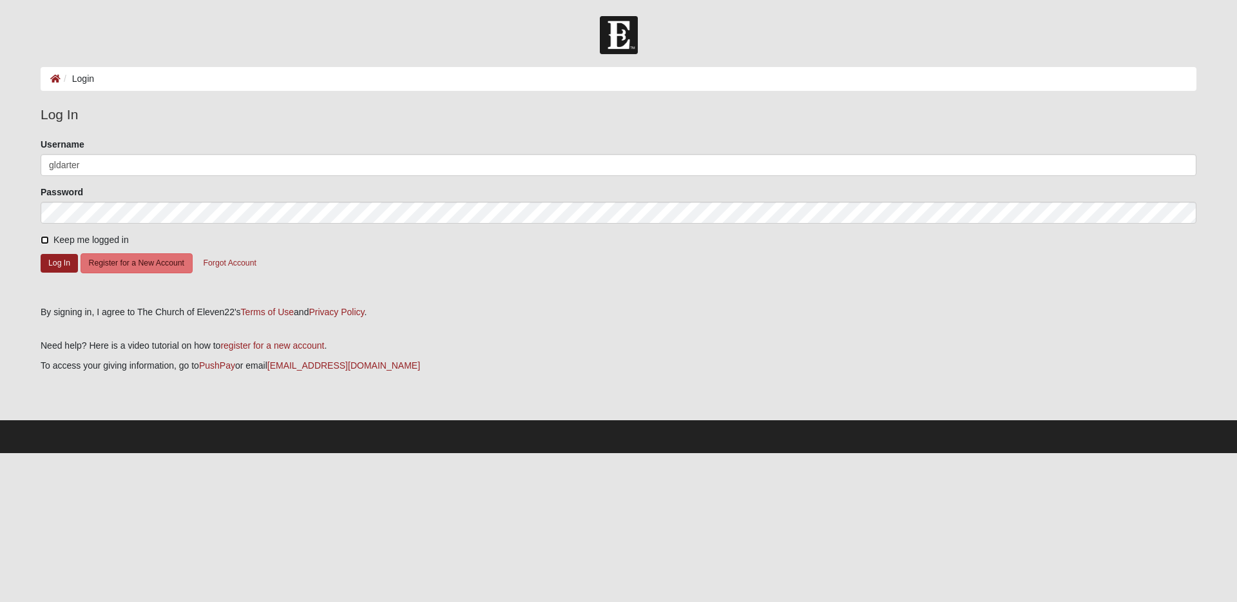
click at [43, 240] on input "Keep me logged in" at bounding box center [45, 240] width 8 height 8
checkbox input "true"
click at [52, 260] on button "Log In" at bounding box center [59, 263] width 37 height 19
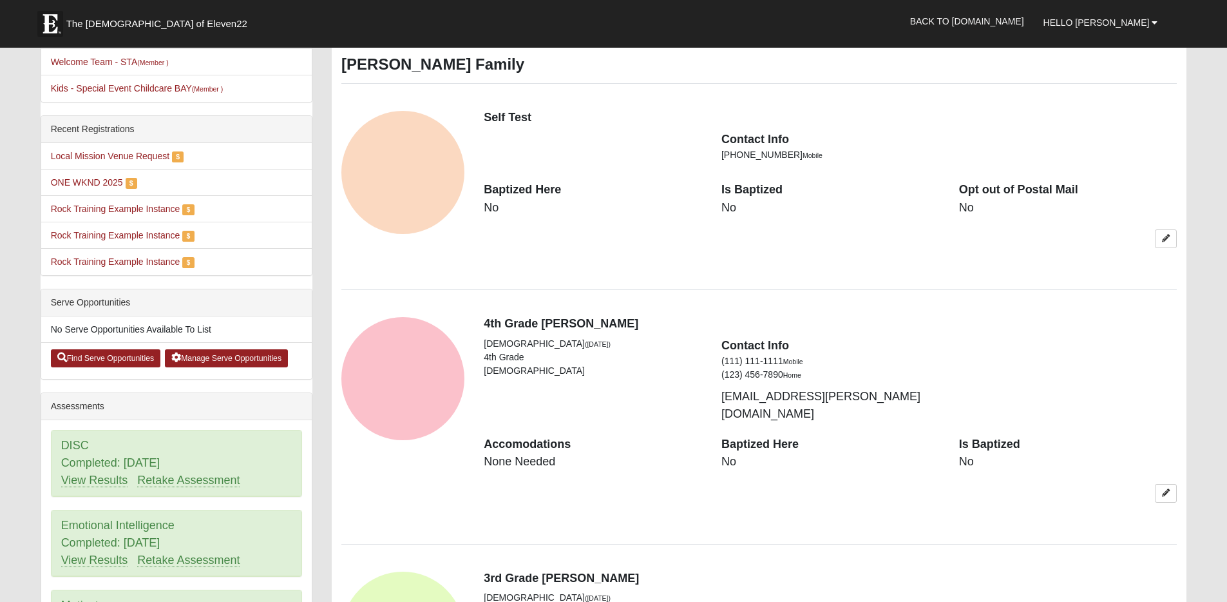
scroll to position [786, 0]
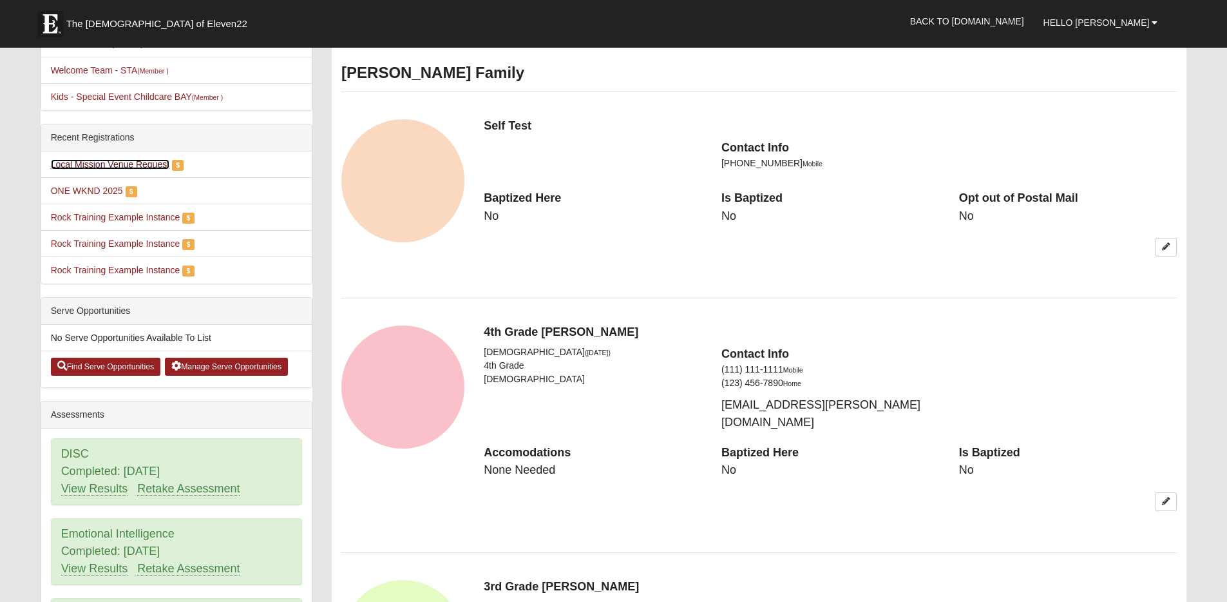
click at [101, 162] on link "Local Mission Venue Request" at bounding box center [110, 164] width 119 height 10
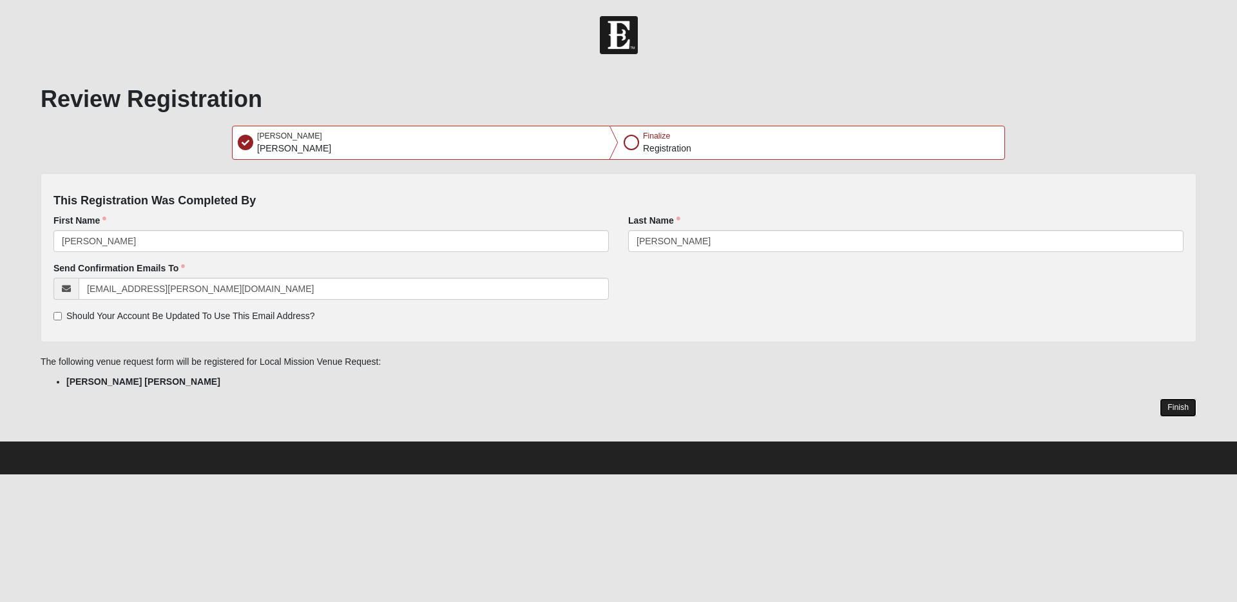
click at [1171, 405] on button "Finish" at bounding box center [1177, 407] width 37 height 19
